Goal: Task Accomplishment & Management: Complete application form

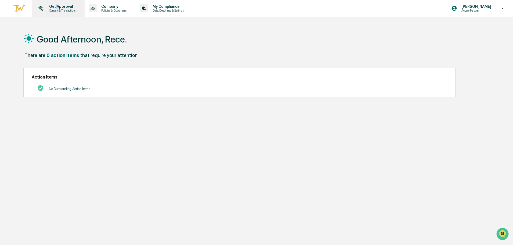
click at [56, 7] on p "Get Approval" at bounding box center [61, 6] width 33 height 4
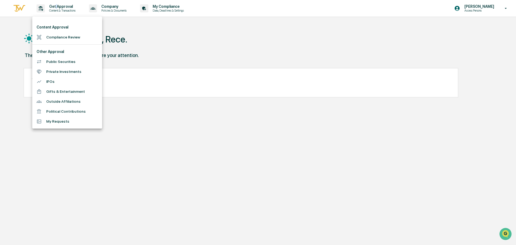
click at [64, 37] on li "Compliance Review" at bounding box center [67, 37] width 70 height 10
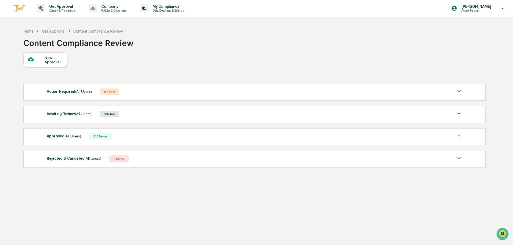
click at [54, 61] on div "New Approval" at bounding box center [54, 59] width 18 height 9
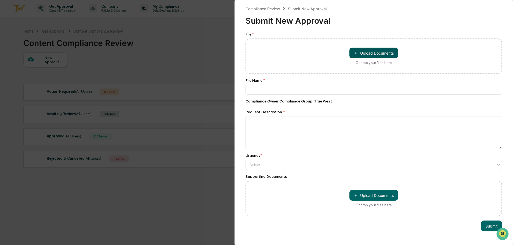
click at [374, 51] on button "＋ Upload Documents" at bounding box center [373, 53] width 49 height 11
type input "**********"
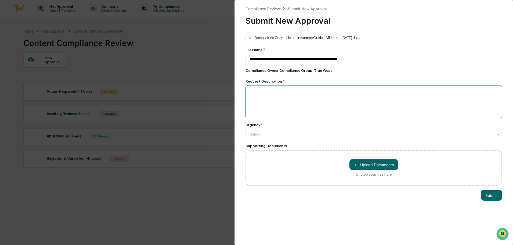
click at [314, 96] on textarea at bounding box center [373, 101] width 256 height 33
type textarea "**********"
click at [298, 135] on div at bounding box center [371, 133] width 244 height 5
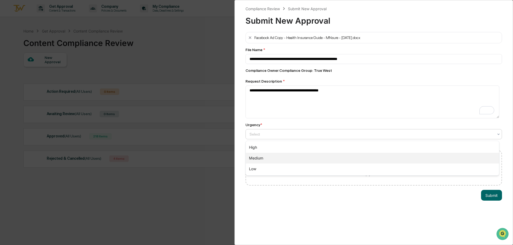
click at [292, 158] on div "Medium" at bounding box center [372, 158] width 253 height 11
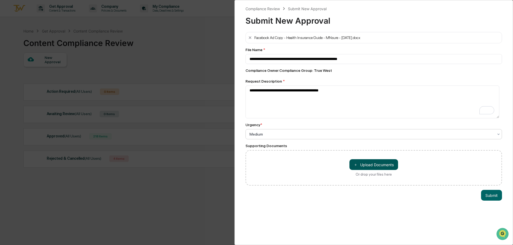
click at [349, 164] on button "＋ Upload Documents" at bounding box center [373, 164] width 49 height 11
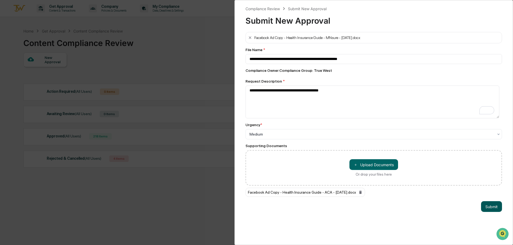
click at [485, 206] on button "Submit" at bounding box center [491, 206] width 21 height 11
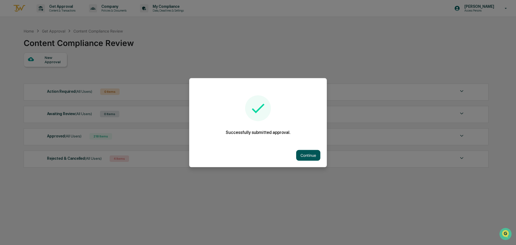
click at [307, 152] on button "Continue" at bounding box center [308, 155] width 24 height 11
